Goal: Navigation & Orientation: Understand site structure

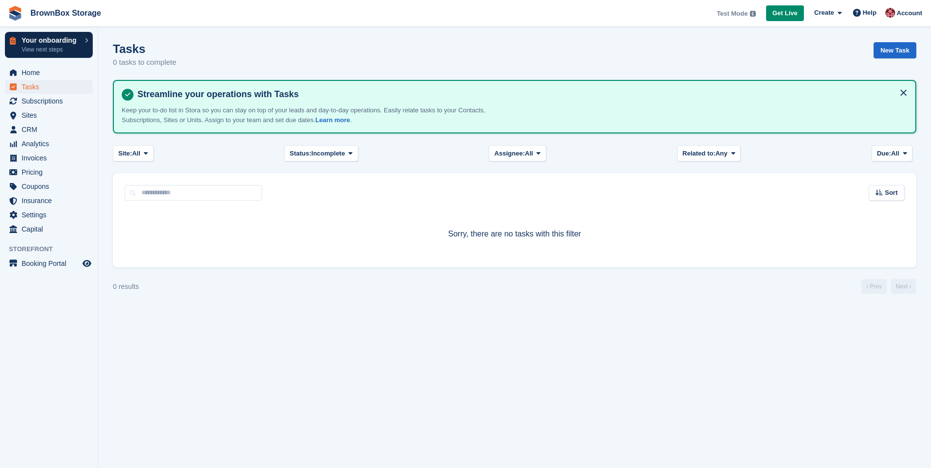
click at [59, 47] on p "View next steps" at bounding box center [51, 49] width 58 height 9
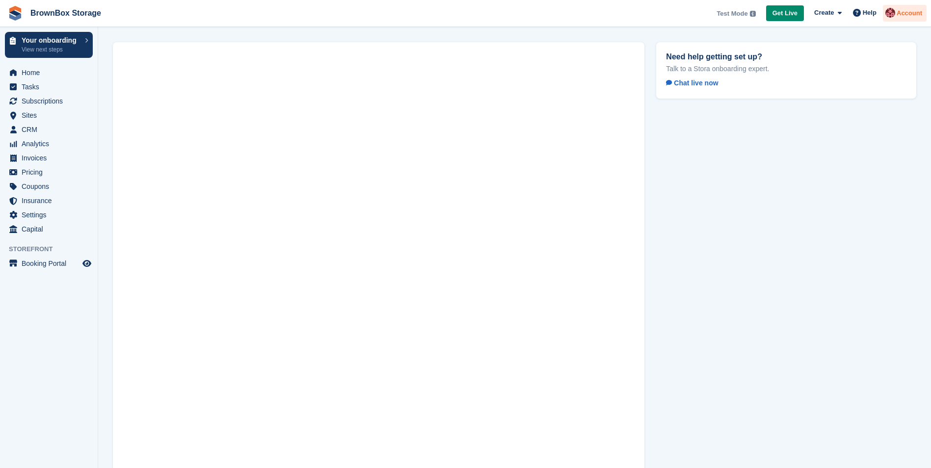
click at [897, 11] on div "Account" at bounding box center [905, 13] width 44 height 17
click at [32, 215] on span "Settings" at bounding box center [51, 215] width 59 height 14
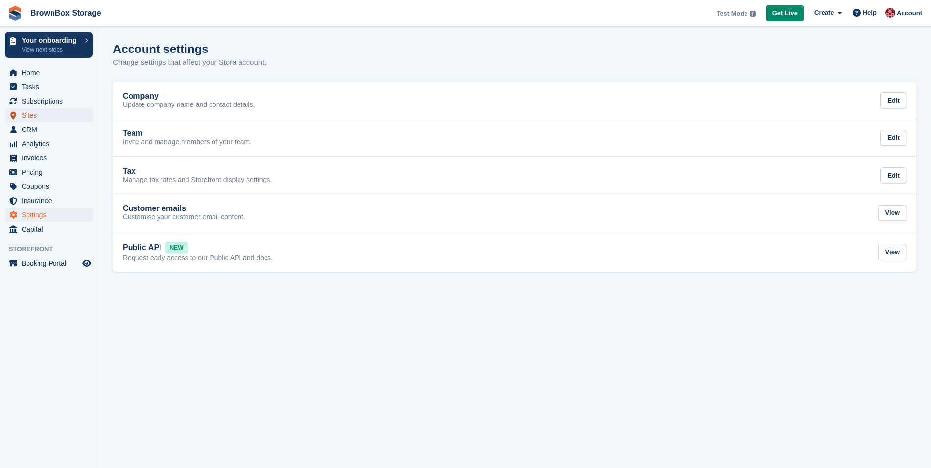
click at [31, 118] on span "Sites" at bounding box center [51, 115] width 59 height 14
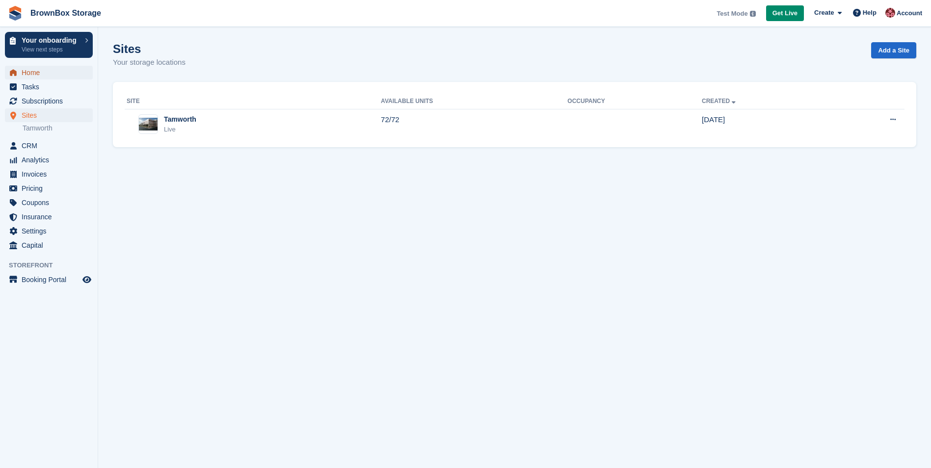
click at [36, 76] on span "Home" at bounding box center [51, 73] width 59 height 14
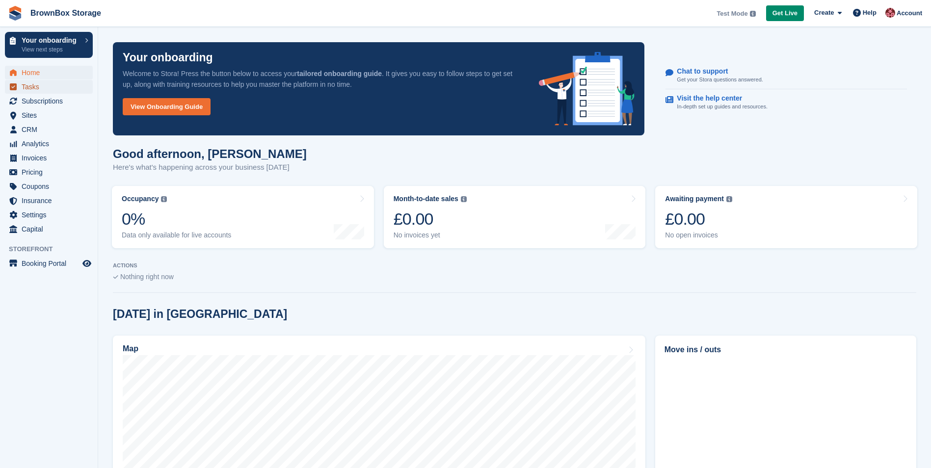
click at [39, 88] on span "Tasks" at bounding box center [51, 87] width 59 height 14
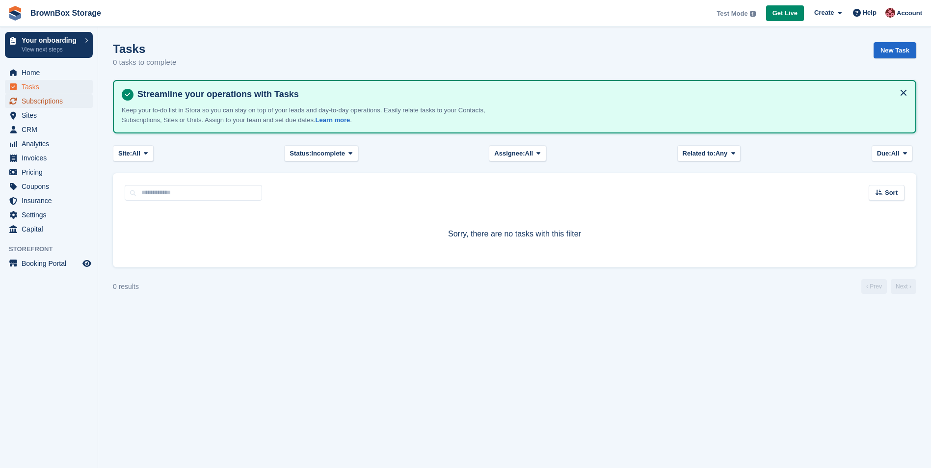
click at [38, 100] on span "Subscriptions" at bounding box center [51, 101] width 59 height 14
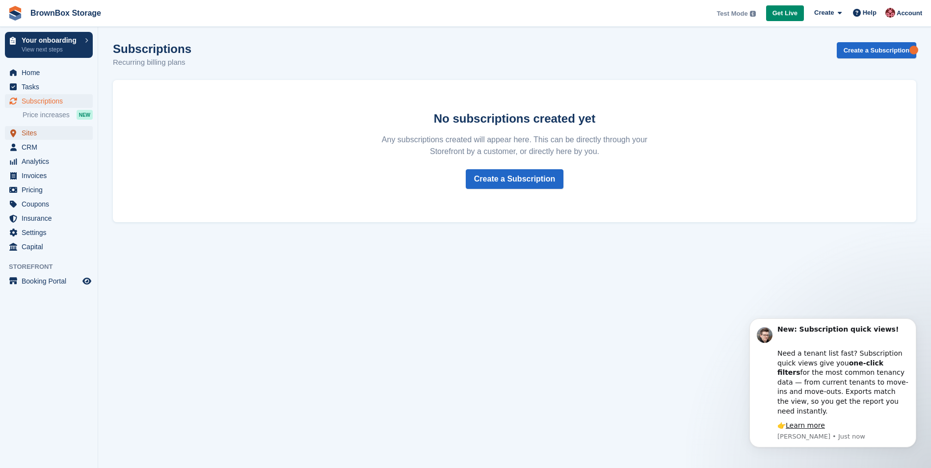
click at [38, 134] on span "Sites" at bounding box center [51, 133] width 59 height 14
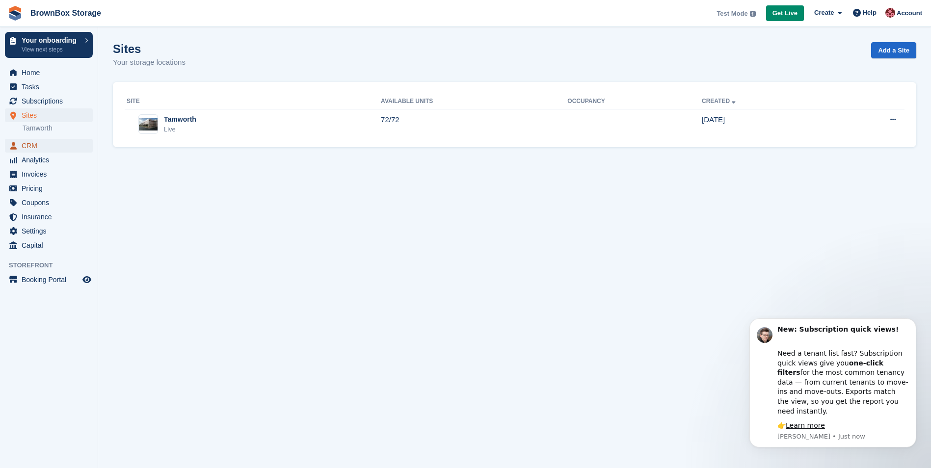
click at [33, 146] on span "CRM" at bounding box center [51, 146] width 59 height 14
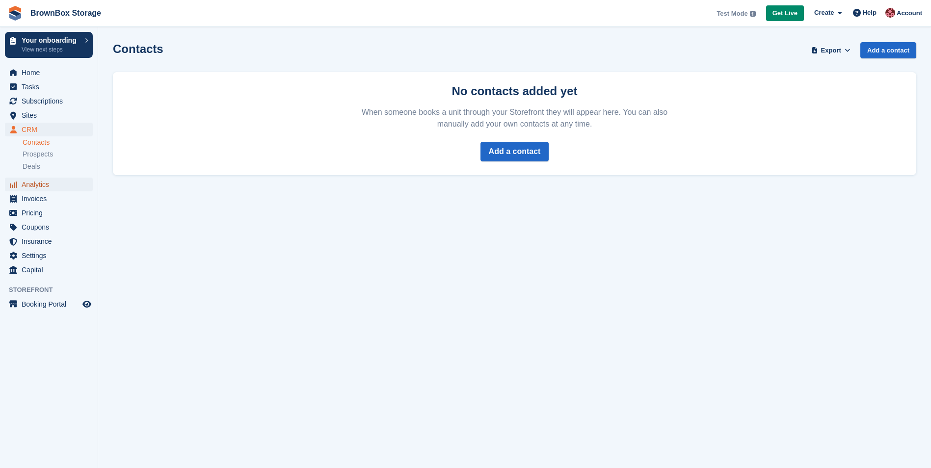
click at [41, 181] on span "Analytics" at bounding box center [51, 185] width 59 height 14
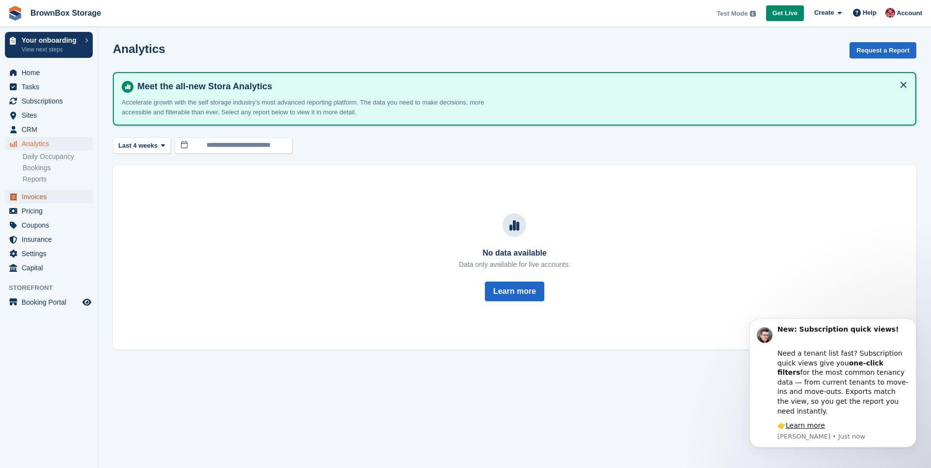
click at [41, 199] on span "Invoices" at bounding box center [51, 197] width 59 height 14
